Goal: Transaction & Acquisition: Purchase product/service

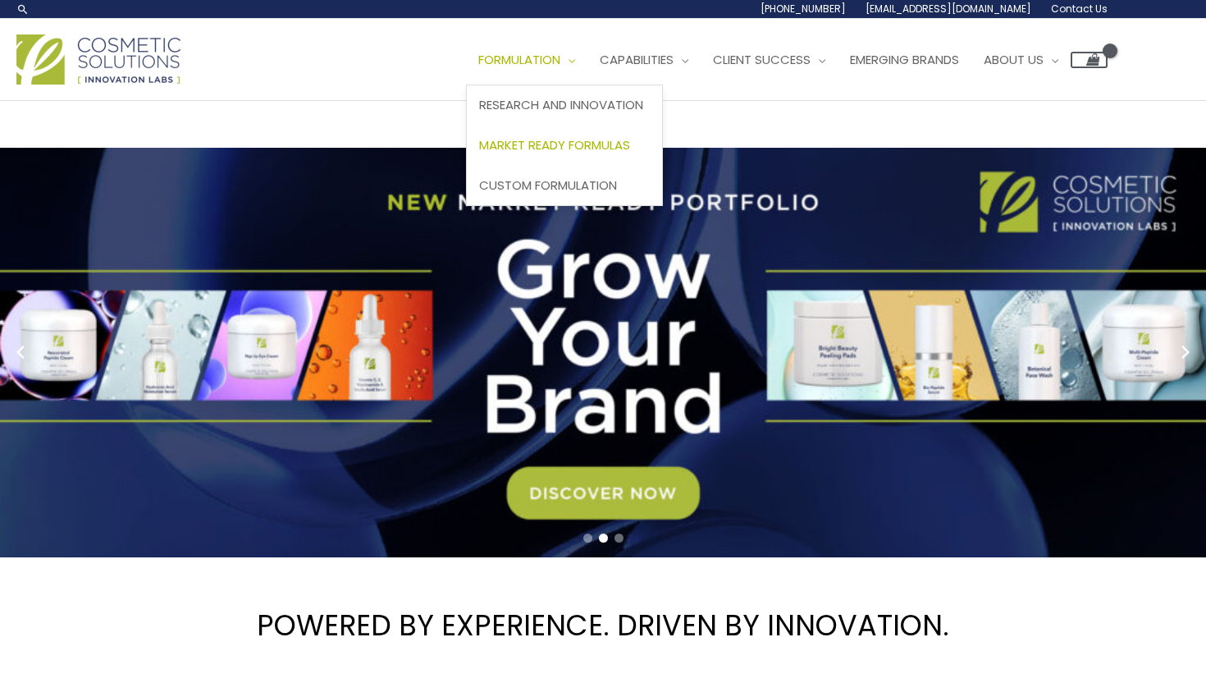
click at [592, 128] on link "Market Ready Formulas" at bounding box center [564, 146] width 195 height 40
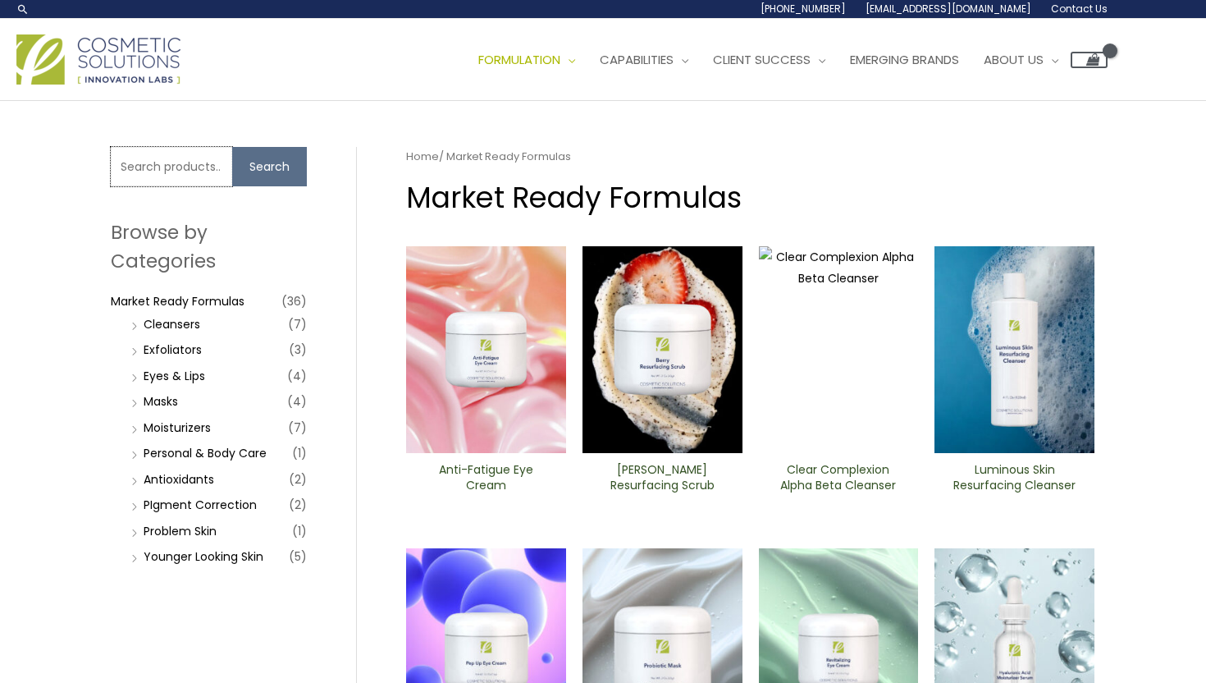
click at [146, 169] on input "Search for:" at bounding box center [171, 166] width 121 height 39
type input "hair growth serum"
click at [266, 176] on button "Search" at bounding box center [269, 166] width 75 height 39
